Goal: Task Accomplishment & Management: Complete application form

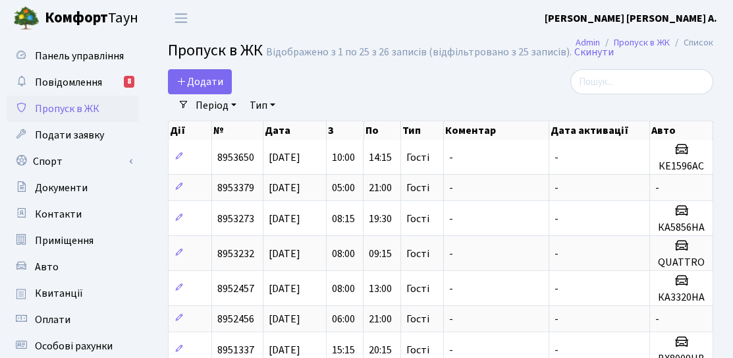
select select "25"
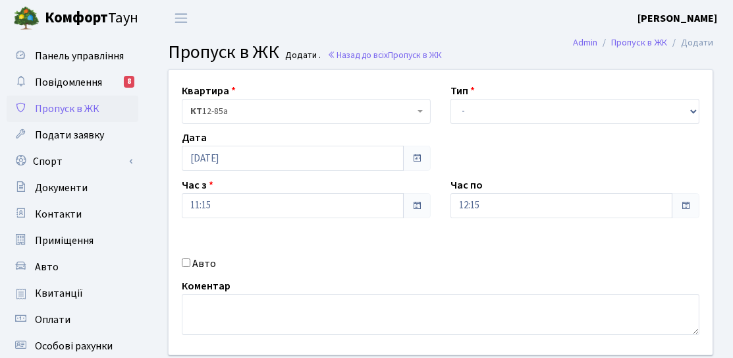
click at [184, 263] on input "Авто" at bounding box center [186, 262] width 9 height 9
checkbox input "true"
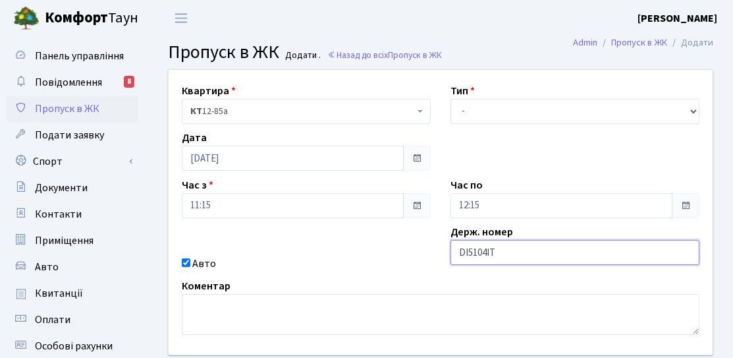
type input "DI5104IT"
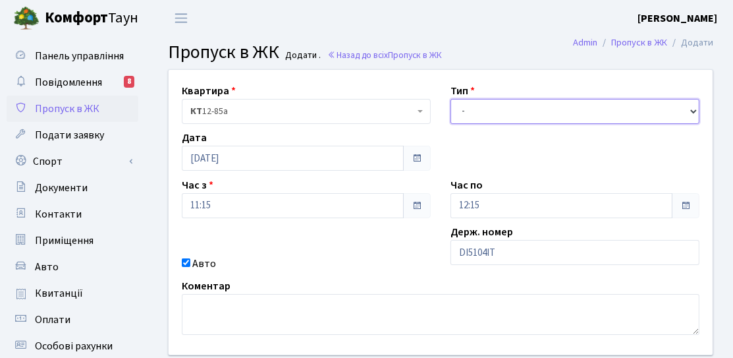
click at [489, 118] on select "- Доставка Таксі Гості Сервіс" at bounding box center [574, 111] width 249 height 25
select select "3"
click at [450, 99] on select "- Доставка Таксі Гості Сервіс" at bounding box center [574, 111] width 249 height 25
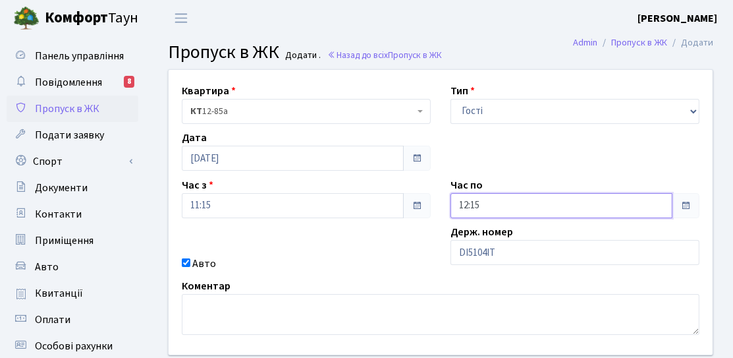
click at [510, 210] on input "12:15" at bounding box center [561, 205] width 222 height 25
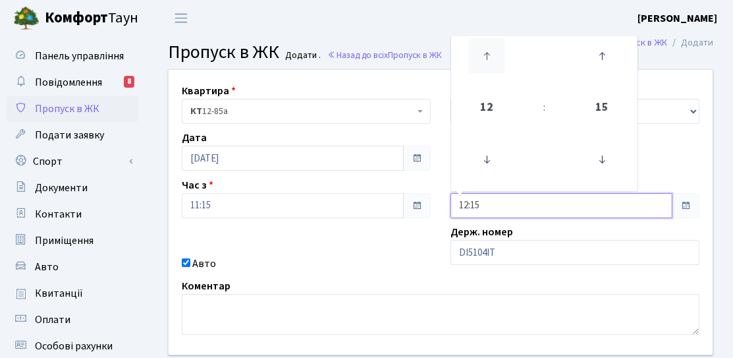
click at [481, 52] on icon at bounding box center [487, 56] width 36 height 36
click at [481, 51] on icon at bounding box center [487, 56] width 36 height 36
click at [482, 51] on icon at bounding box center [487, 56] width 36 height 36
type input "15:15"
click at [402, 251] on div "Квартира <b>КТ</b>&nbsp;&nbsp;&nbsp;&nbsp;12-85а КТ 12-85а Тип - Доставка Таксі…" at bounding box center [441, 212] width 564 height 284
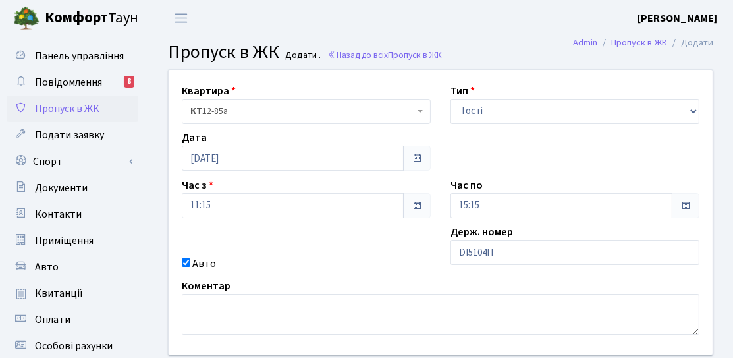
scroll to position [132, 0]
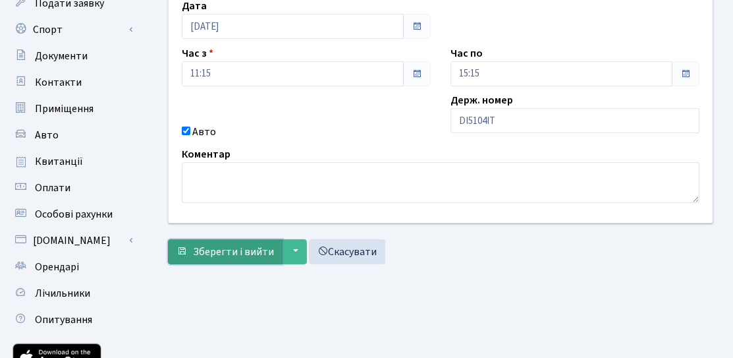
click at [232, 258] on button "Зберегти і вийти" at bounding box center [225, 251] width 115 height 25
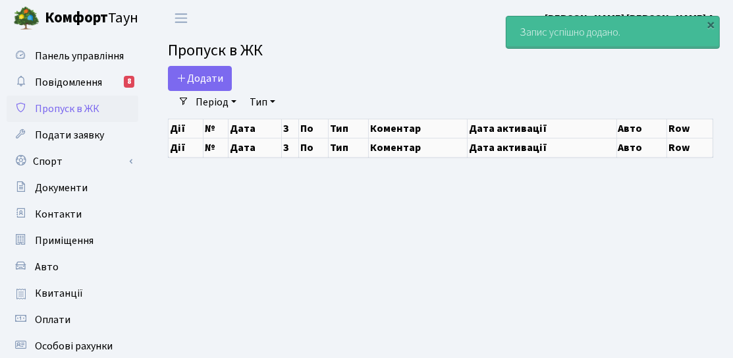
select select "25"
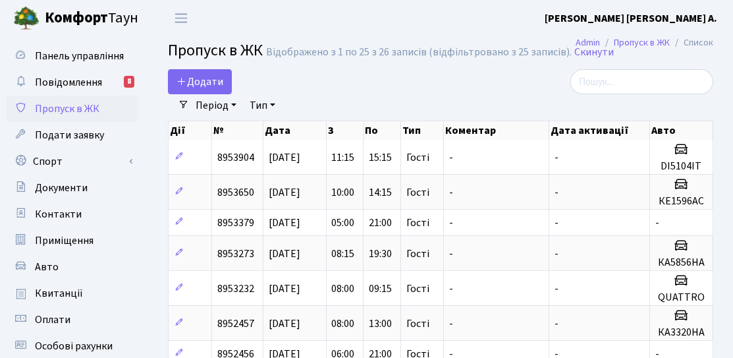
click at [221, 97] on link "Період" at bounding box center [215, 105] width 51 height 22
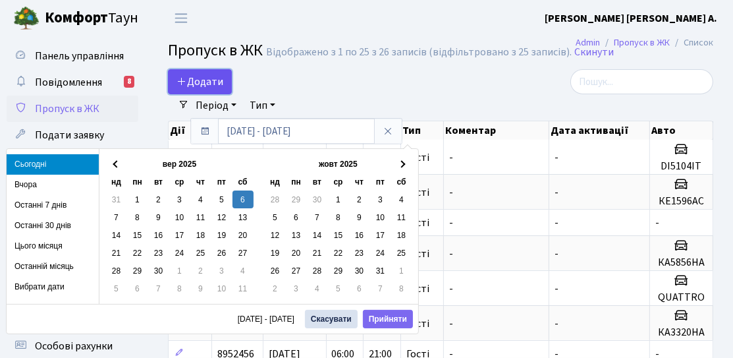
click at [217, 88] on span "Додати" at bounding box center [199, 81] width 47 height 14
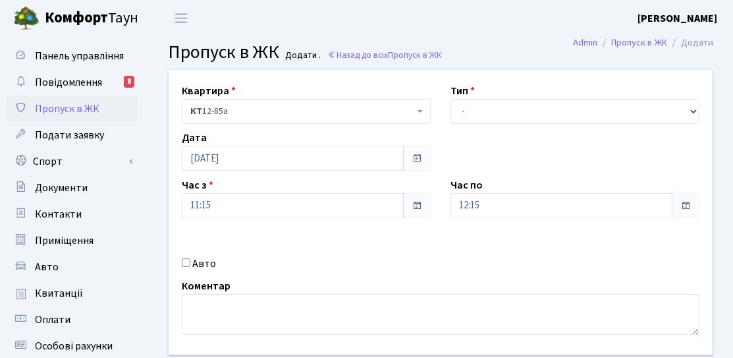
click at [194, 263] on label "Авто" at bounding box center [204, 263] width 24 height 16
click at [190, 263] on input "Авто" at bounding box center [186, 262] width 9 height 9
checkbox input "true"
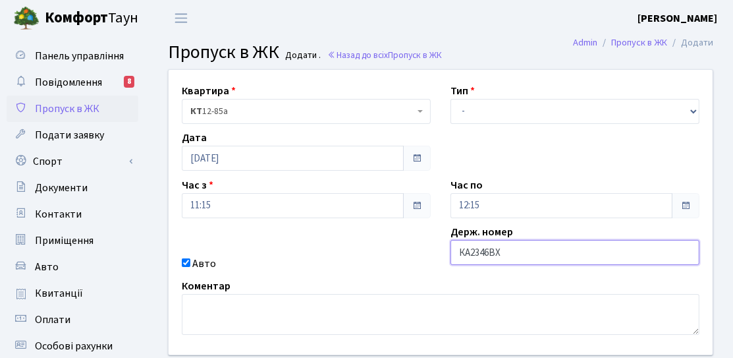
type input "КА2346ВХ"
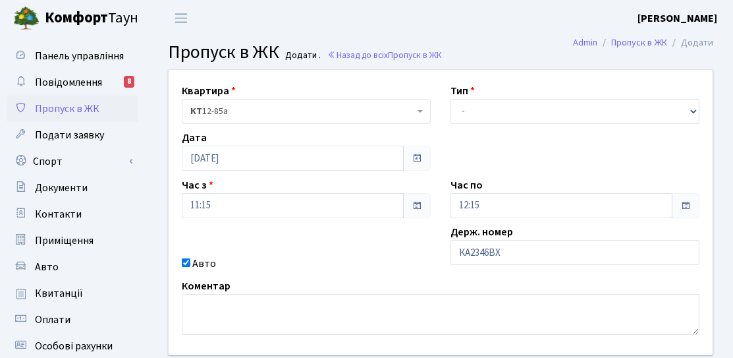
click at [486, 130] on div "Квартира <b>КТ</b>&nbsp;&nbsp;&nbsp;&nbsp;12-85а КТ 12-85а Тип - Доставка Таксі…" at bounding box center [441, 212] width 564 height 284
drag, startPoint x: 483, startPoint y: 113, endPoint x: 479, endPoint y: 120, distance: 7.7
click at [483, 113] on select "- Доставка Таксі Гості Сервіс" at bounding box center [574, 111] width 249 height 25
select select "3"
click at [450, 99] on select "- Доставка Таксі Гості Сервіс" at bounding box center [574, 111] width 249 height 25
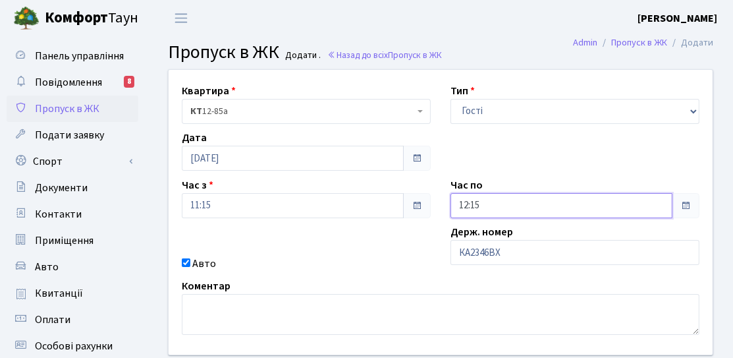
click at [489, 205] on input "12:15" at bounding box center [561, 205] width 222 height 25
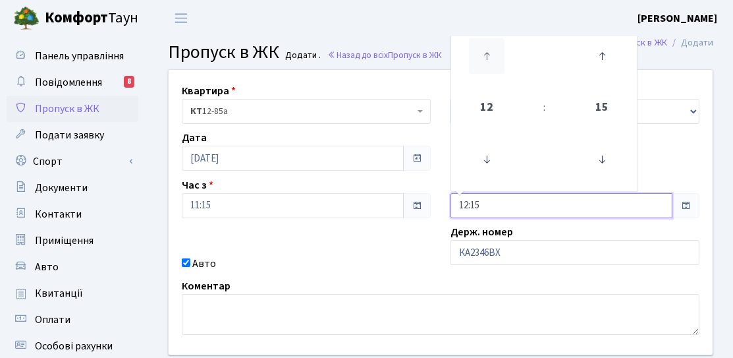
click at [483, 59] on icon at bounding box center [487, 56] width 36 height 36
type input "14:15"
click at [392, 238] on div "Квартира <b>КТ</b>&nbsp;&nbsp;&nbsp;&nbsp;12-85а КТ 12-85а Тип - Доставка Таксі…" at bounding box center [441, 212] width 564 height 284
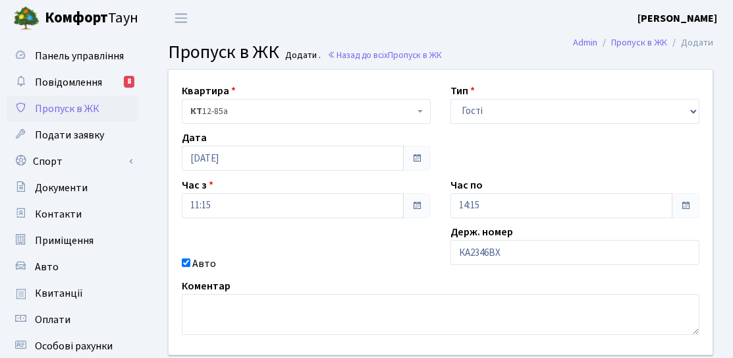
scroll to position [198, 0]
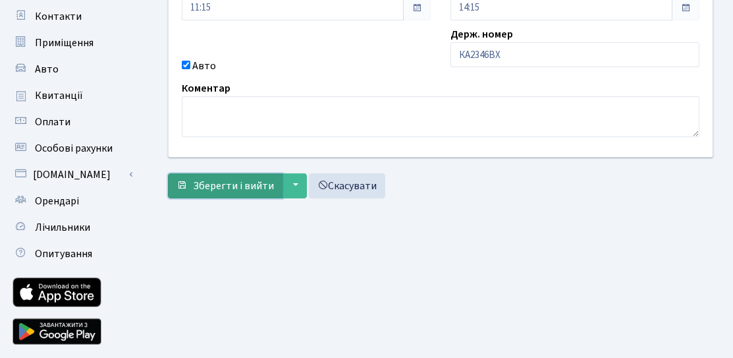
click at [235, 182] on span "Зберегти і вийти" at bounding box center [233, 185] width 81 height 14
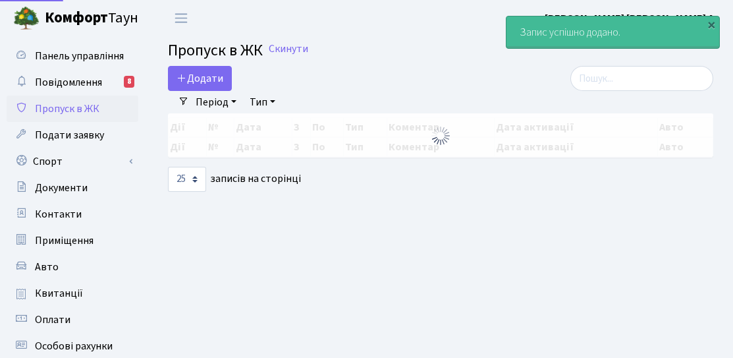
select select "25"
